Goal: Task Accomplishment & Management: Use online tool/utility

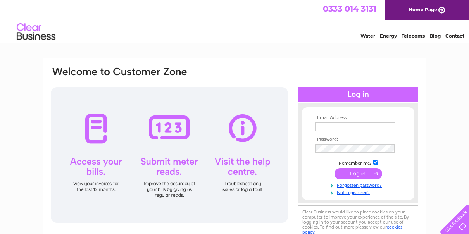
type input "[EMAIL_ADDRESS][DOMAIN_NAME]"
click at [353, 173] on input "submit" at bounding box center [359, 173] width 48 height 11
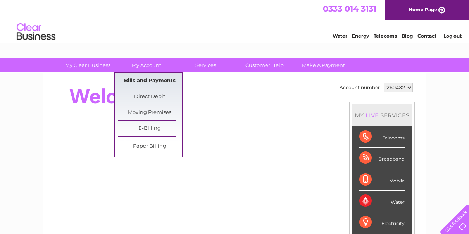
click at [145, 80] on link "Bills and Payments" at bounding box center [150, 81] width 64 height 16
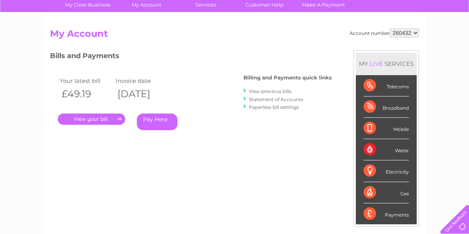
scroll to position [78, 0]
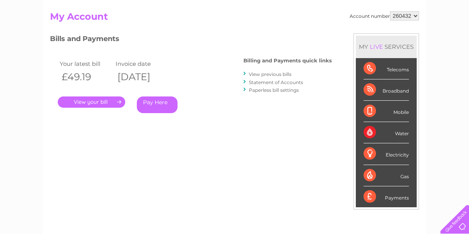
click at [102, 98] on link "." at bounding box center [92, 102] width 68 height 11
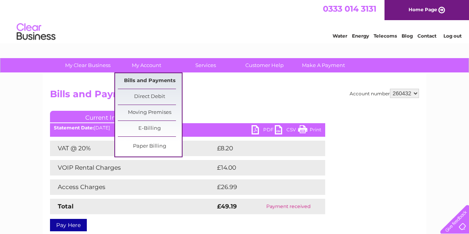
click at [145, 80] on link "Bills and Payments" at bounding box center [150, 81] width 64 height 16
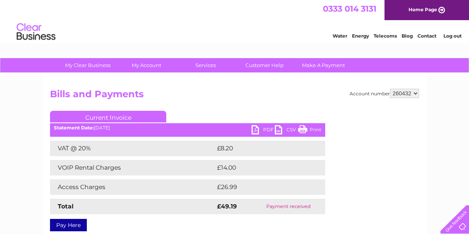
click at [300, 128] on link "Print" at bounding box center [309, 130] width 23 height 11
click at [306, 129] on link "Print" at bounding box center [309, 130] width 23 height 11
